Goal: Transaction & Acquisition: Purchase product/service

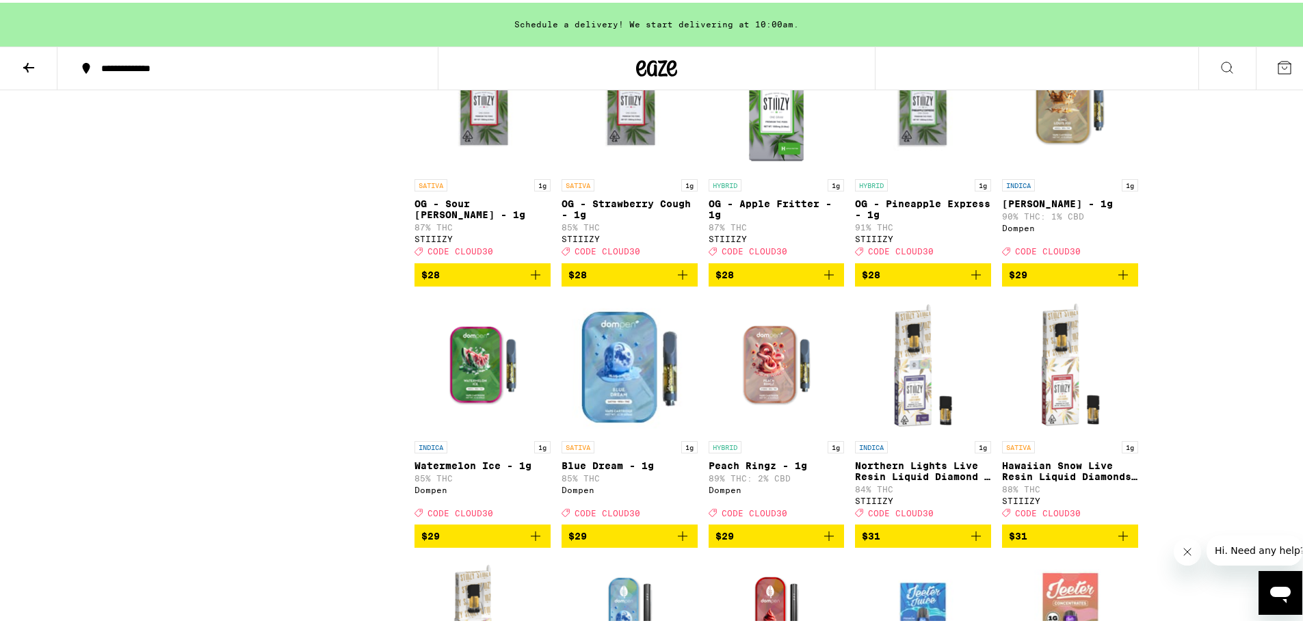
click at [653, 66] on icon at bounding box center [656, 65] width 41 height 25
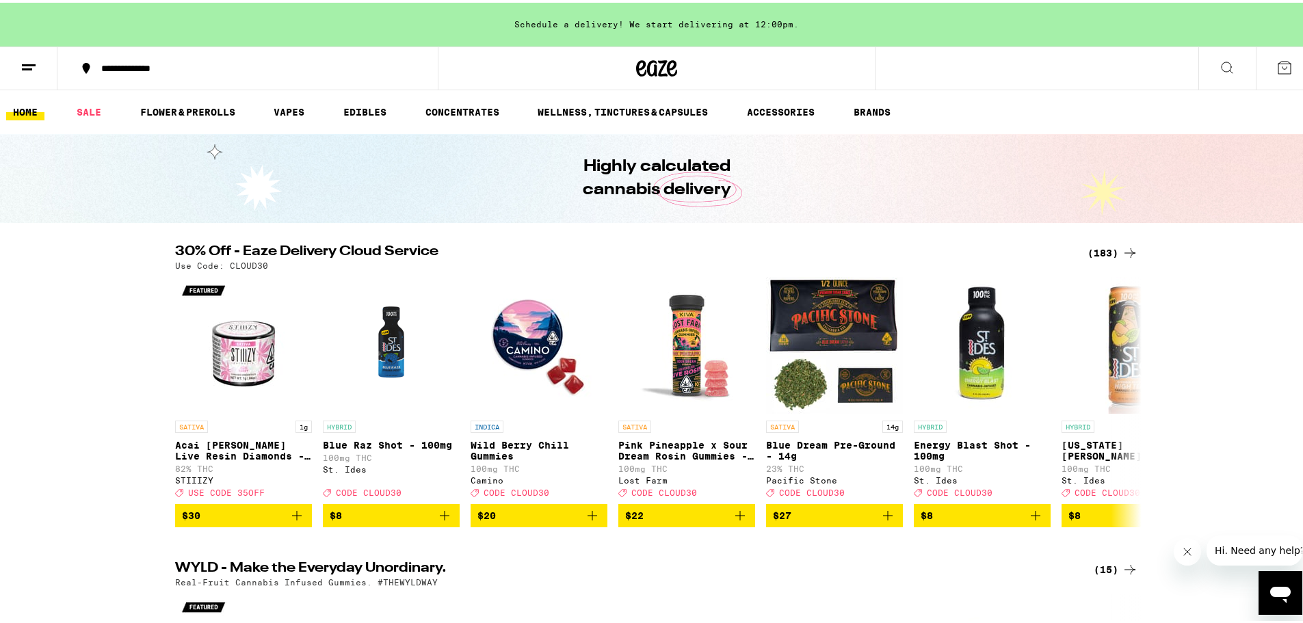
click at [1129, 250] on icon at bounding box center [1129, 251] width 11 height 10
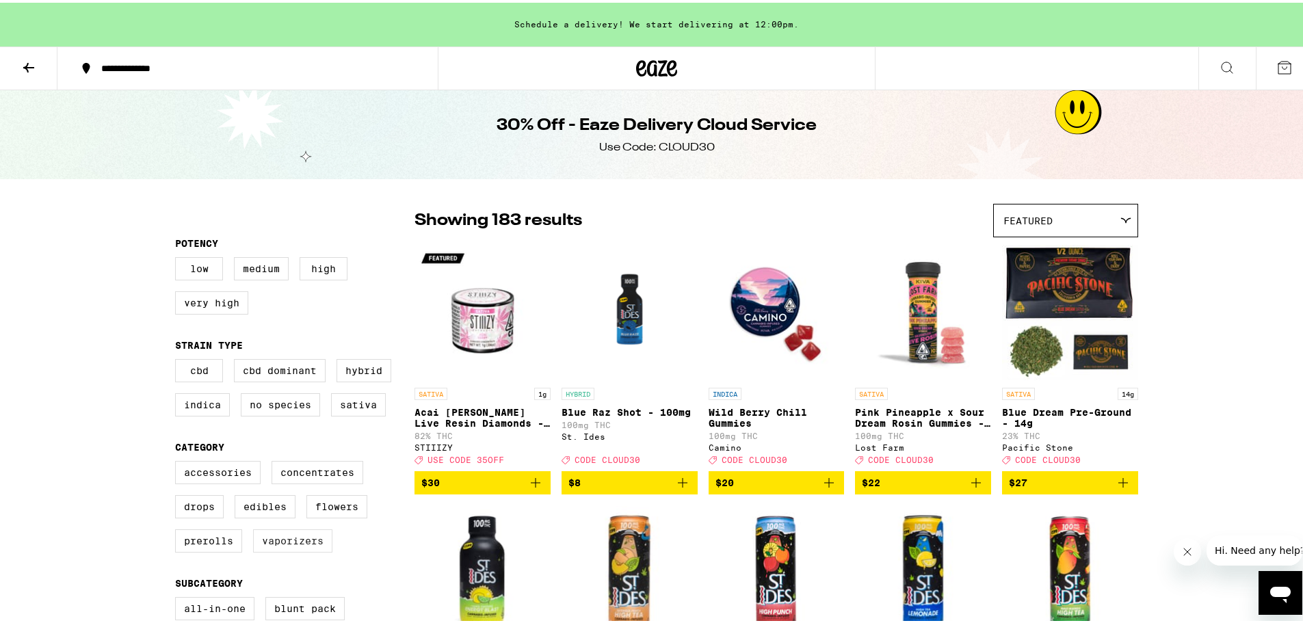
click at [273, 550] on label "Vaporizers" at bounding box center [292, 538] width 79 height 23
click at [179, 461] on input "Vaporizers" at bounding box center [178, 460] width 1 height 1
checkbox input "true"
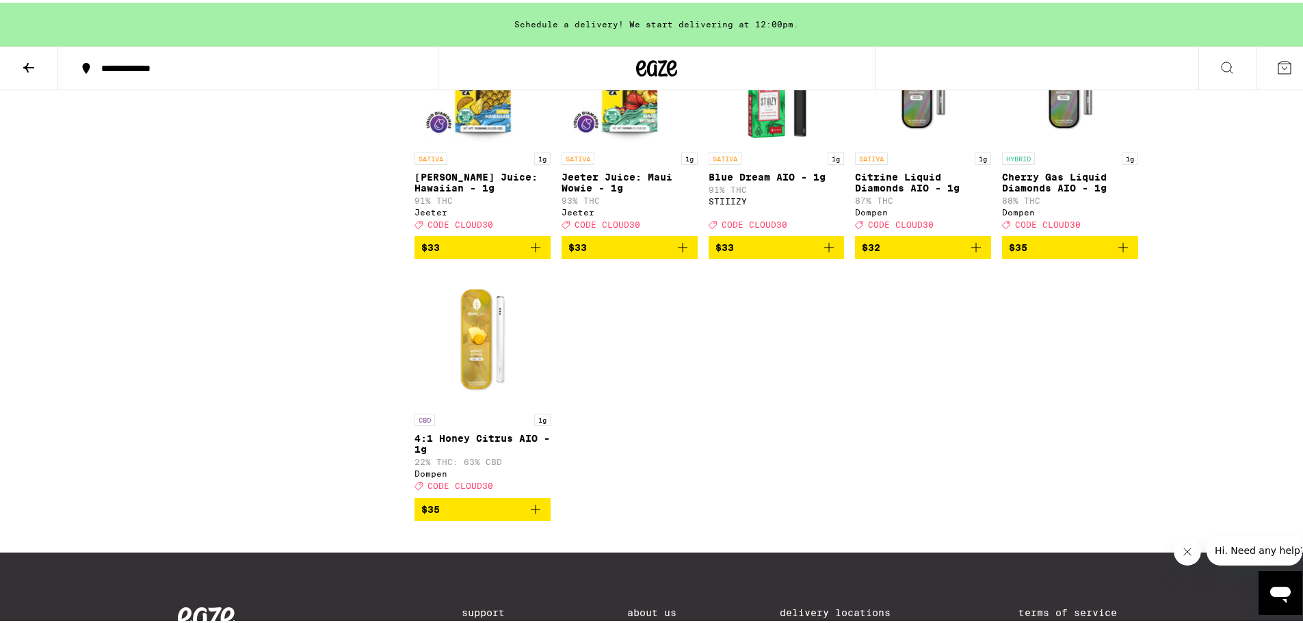
scroll to position [2326, 0]
